Goal: Entertainment & Leisure: Consume media (video, audio)

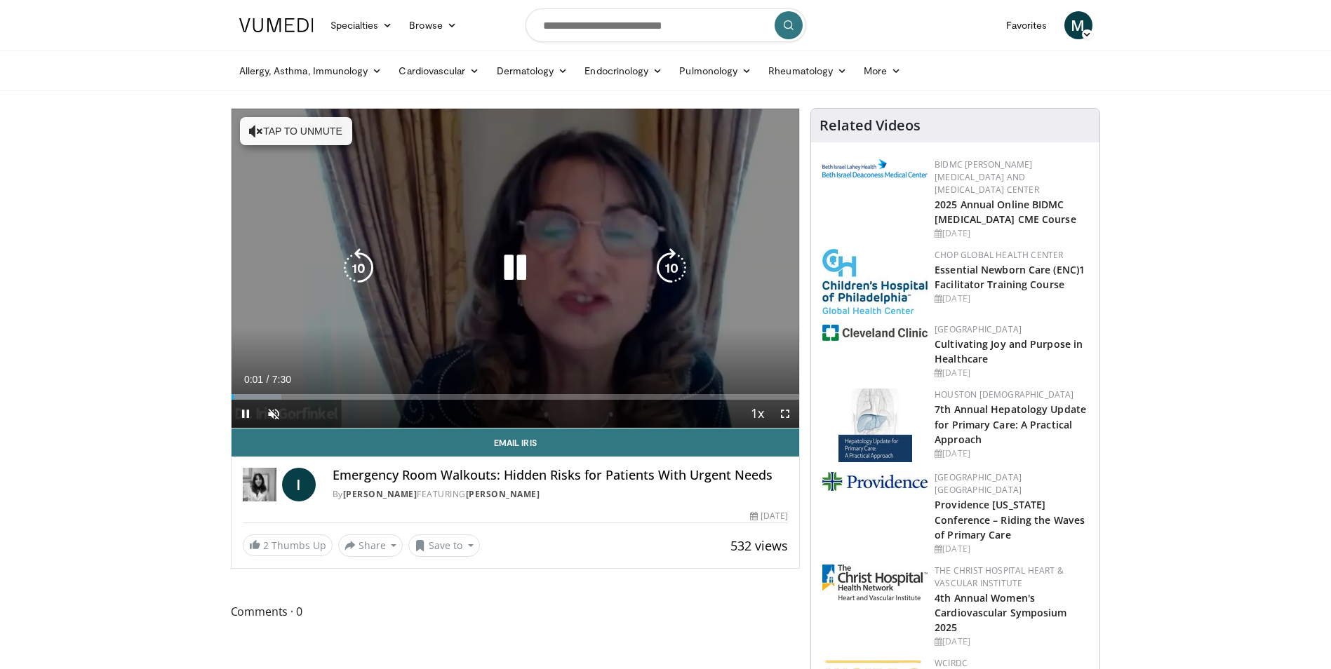
click at [256, 130] on icon "Video Player" at bounding box center [256, 131] width 14 height 14
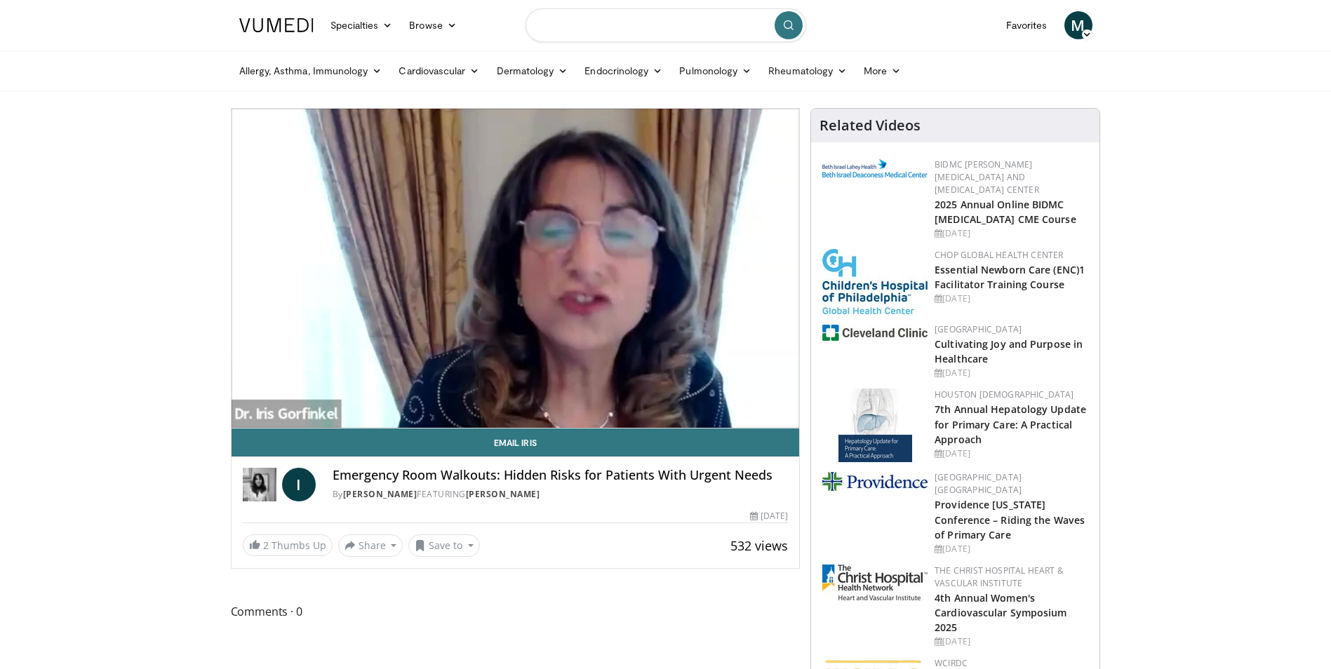
click at [595, 26] on input "Search topics, interventions" at bounding box center [665, 25] width 281 height 34
type input "*****"
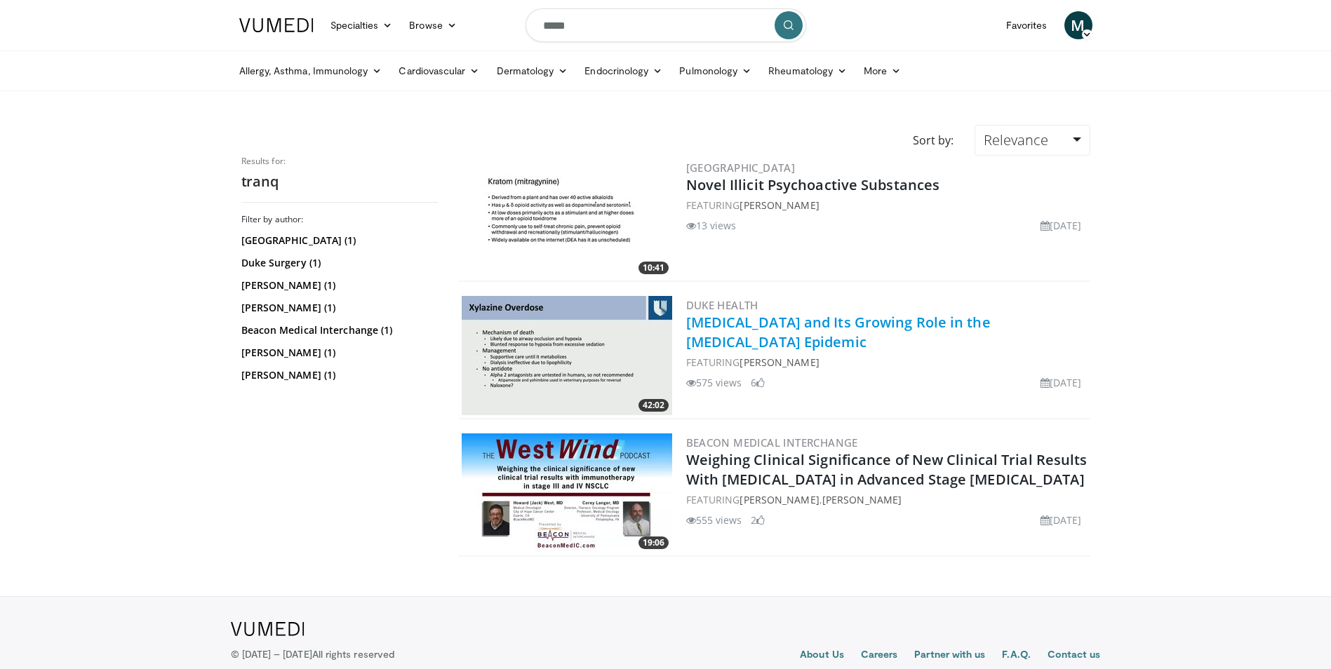
click at [730, 319] on link "[MEDICAL_DATA] and Its Growing Role in the [MEDICAL_DATA] Epidemic" at bounding box center [838, 332] width 304 height 39
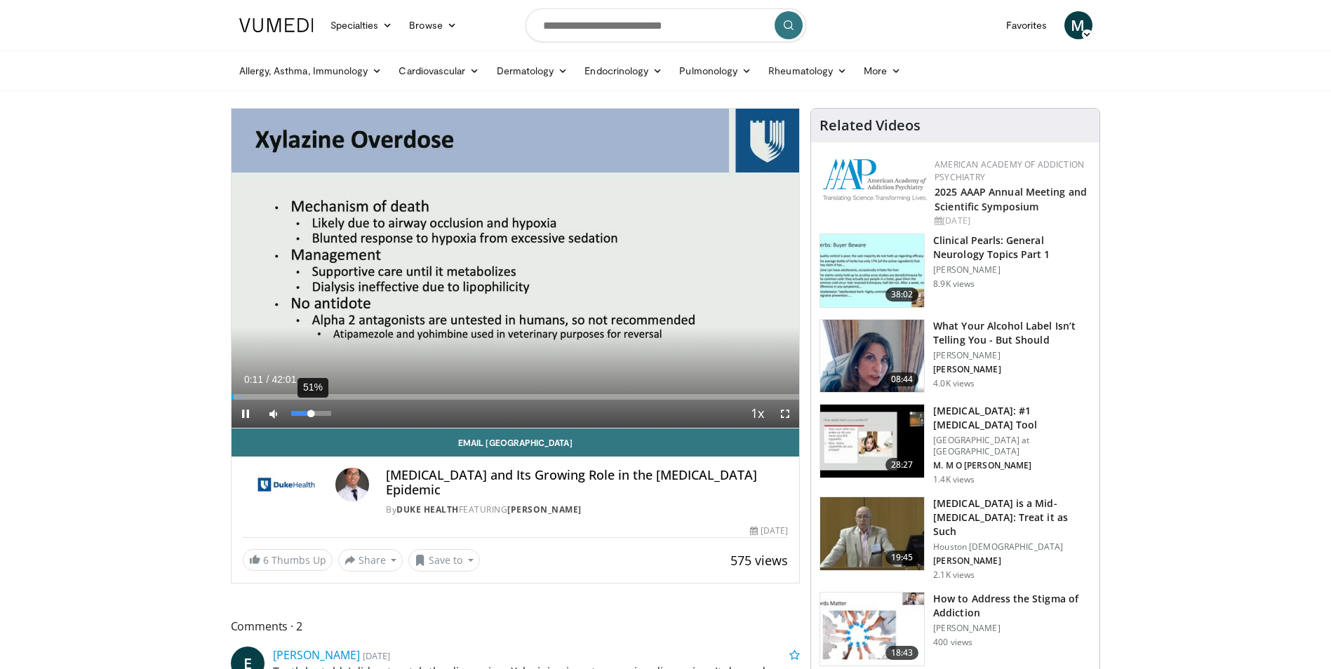
drag, startPoint x: 303, startPoint y: 412, endPoint x: 311, endPoint y: 414, distance: 8.5
click at [311, 414] on div "Volume Level" at bounding box center [301, 413] width 20 height 5
click at [313, 411] on div "Volume Level" at bounding box center [302, 413] width 22 height 5
click at [787, 412] on span "Video Player" at bounding box center [785, 414] width 28 height 28
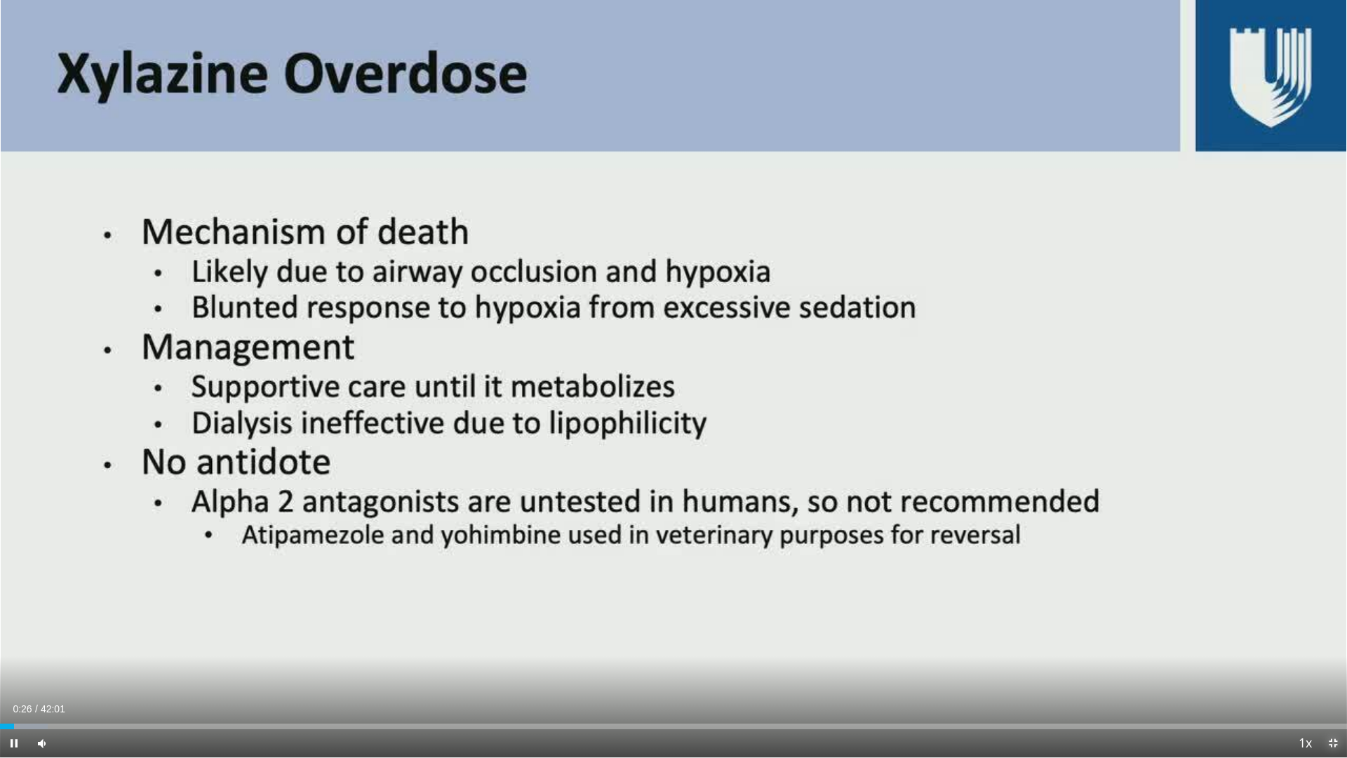
click at [1330, 668] on span "Video Player" at bounding box center [1333, 743] width 28 height 28
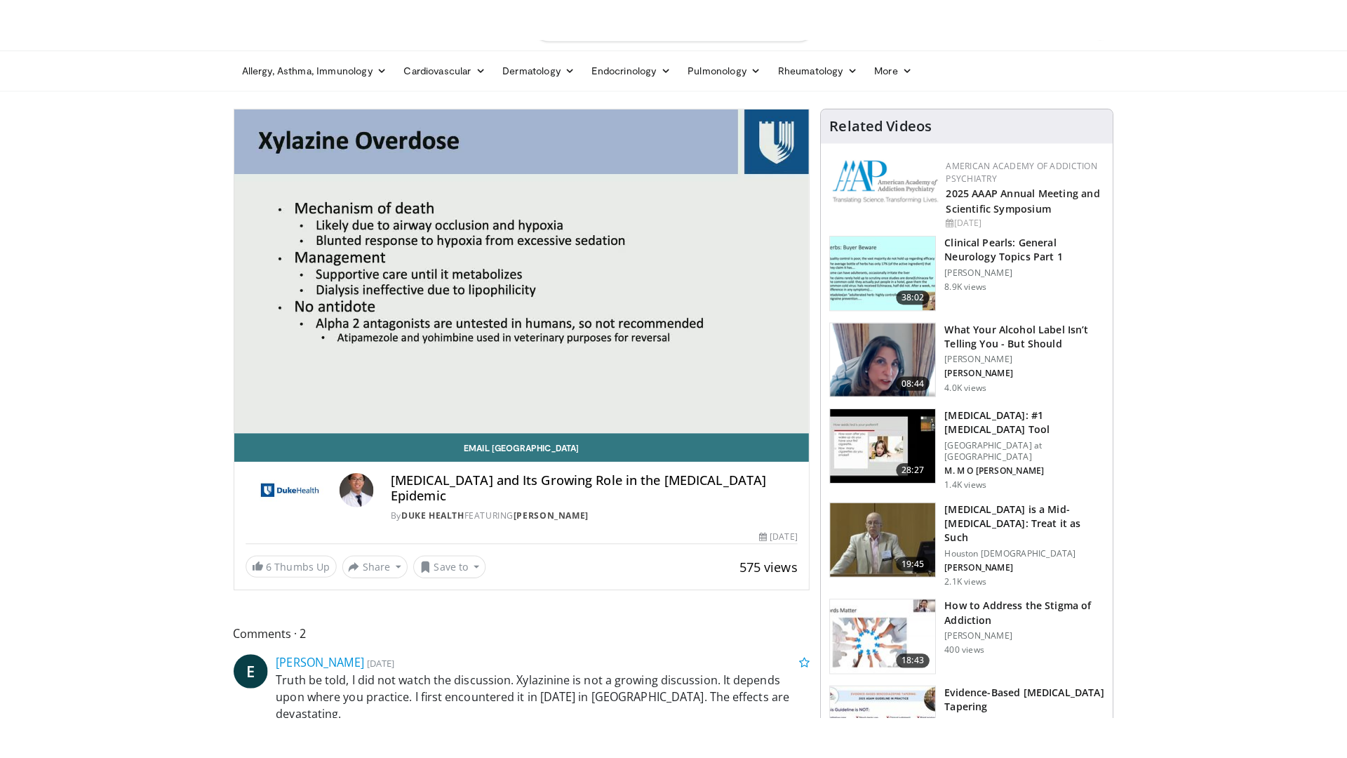
scroll to position [28, 0]
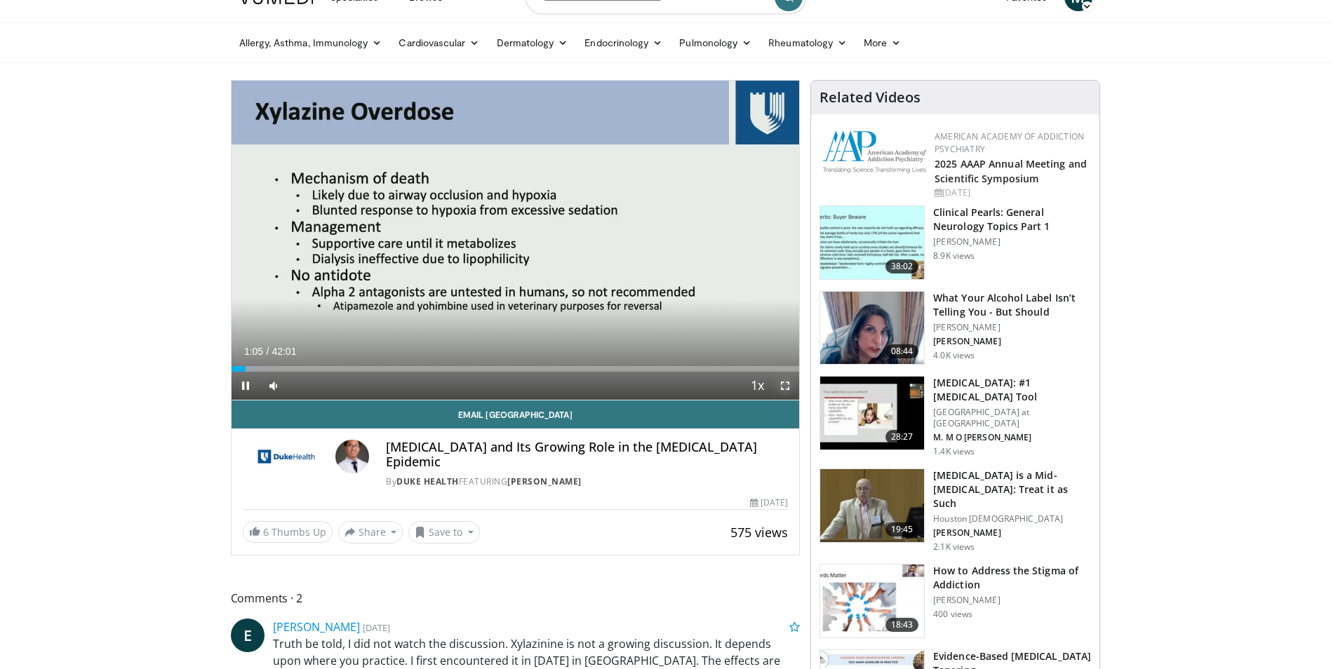
click at [786, 385] on span "Video Player" at bounding box center [785, 386] width 28 height 28
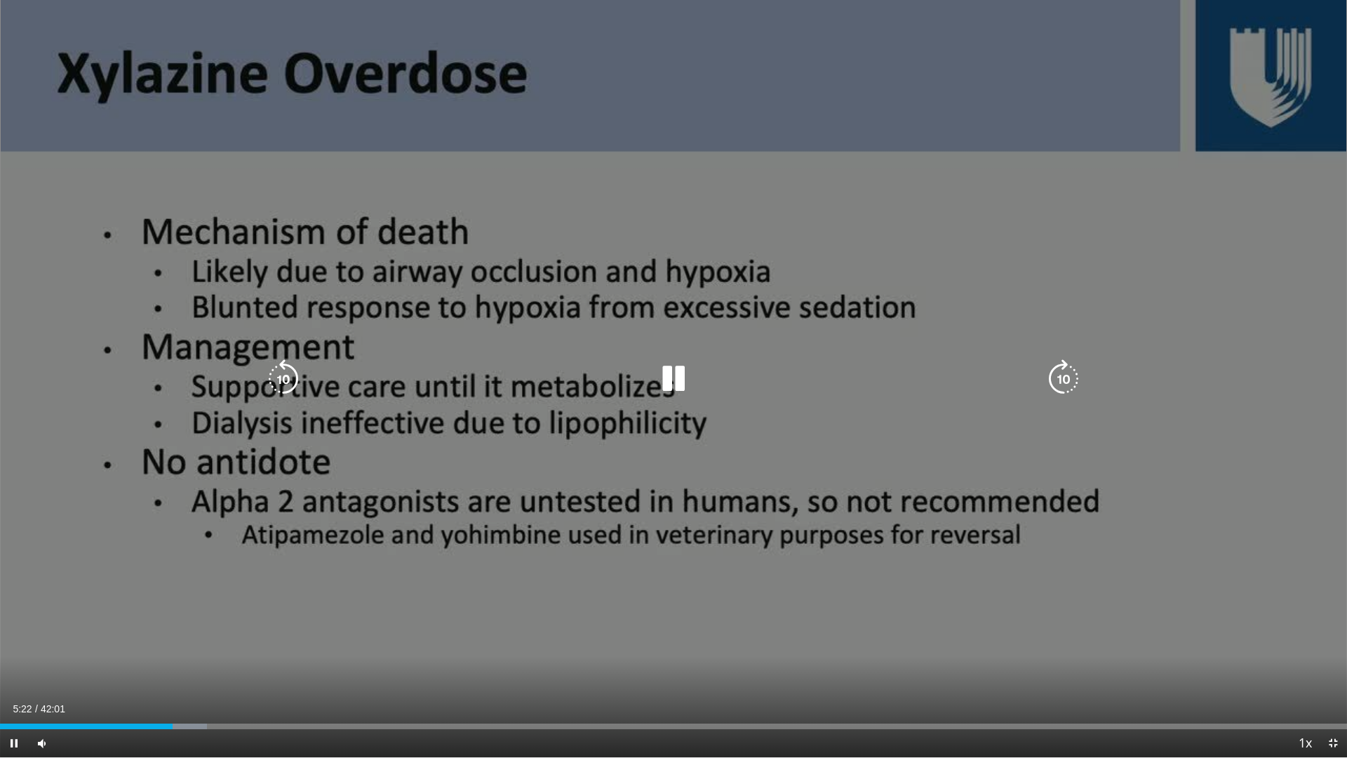
click at [672, 372] on icon "Video Player" at bounding box center [673, 378] width 39 height 39
click at [666, 377] on icon "Video Player" at bounding box center [673, 378] width 39 height 39
click at [671, 372] on icon "Video Player" at bounding box center [673, 378] width 39 height 39
click at [673, 382] on icon "Video Player" at bounding box center [673, 378] width 39 height 39
click at [673, 376] on icon "Video Player" at bounding box center [673, 378] width 39 height 39
